Goal: Task Accomplishment & Management: Manage account settings

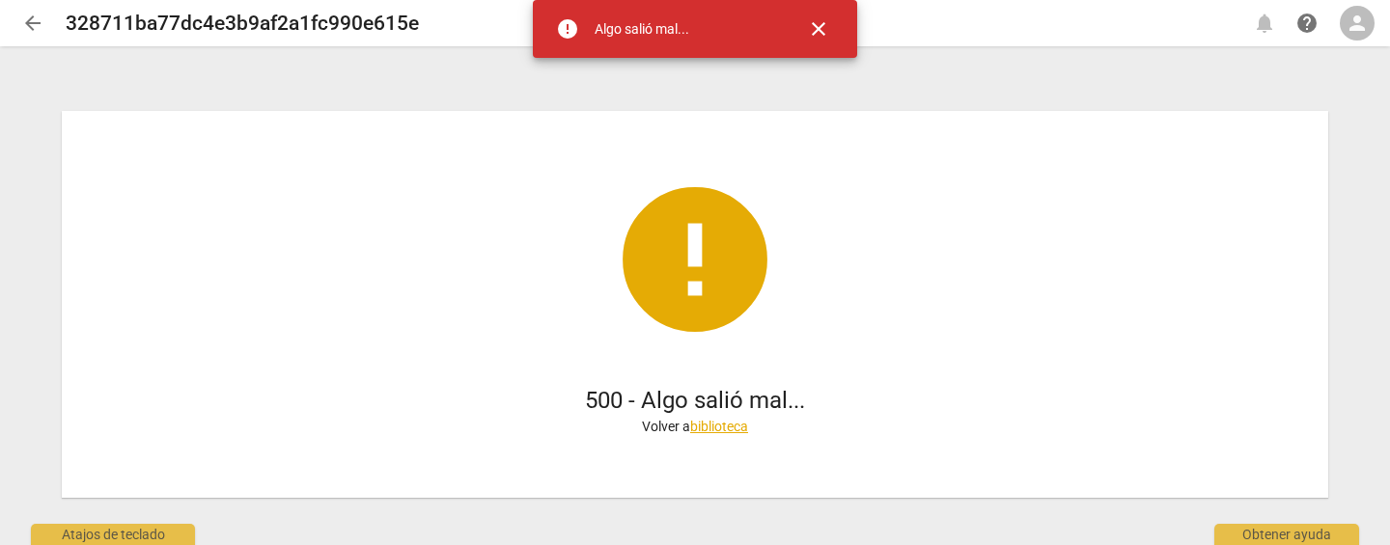
click at [826, 33] on span "close" at bounding box center [818, 28] width 23 height 23
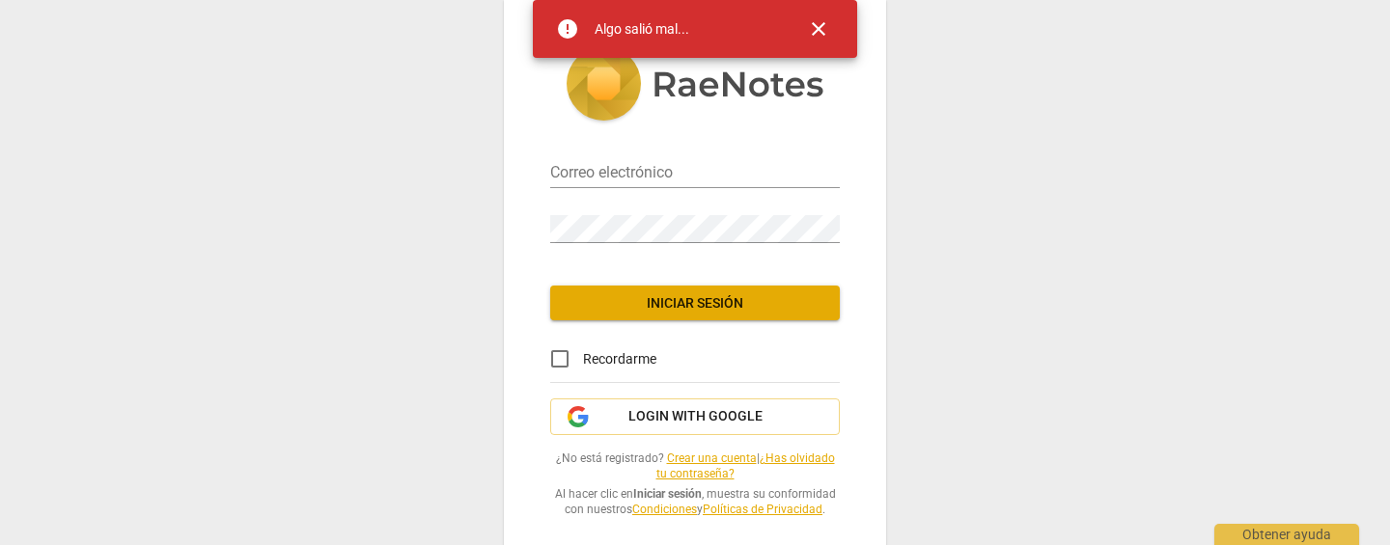
type input "[EMAIL_ADDRESS][DOMAIN_NAME]"
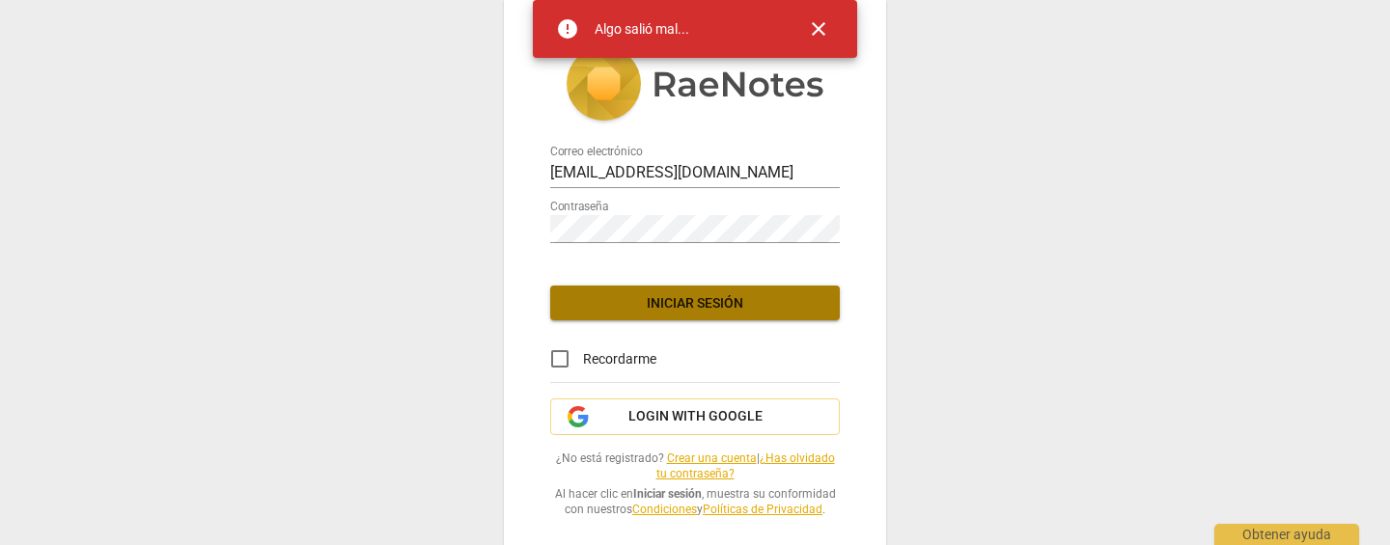
click at [621, 303] on span "Iniciar sesión" at bounding box center [695, 303] width 259 height 19
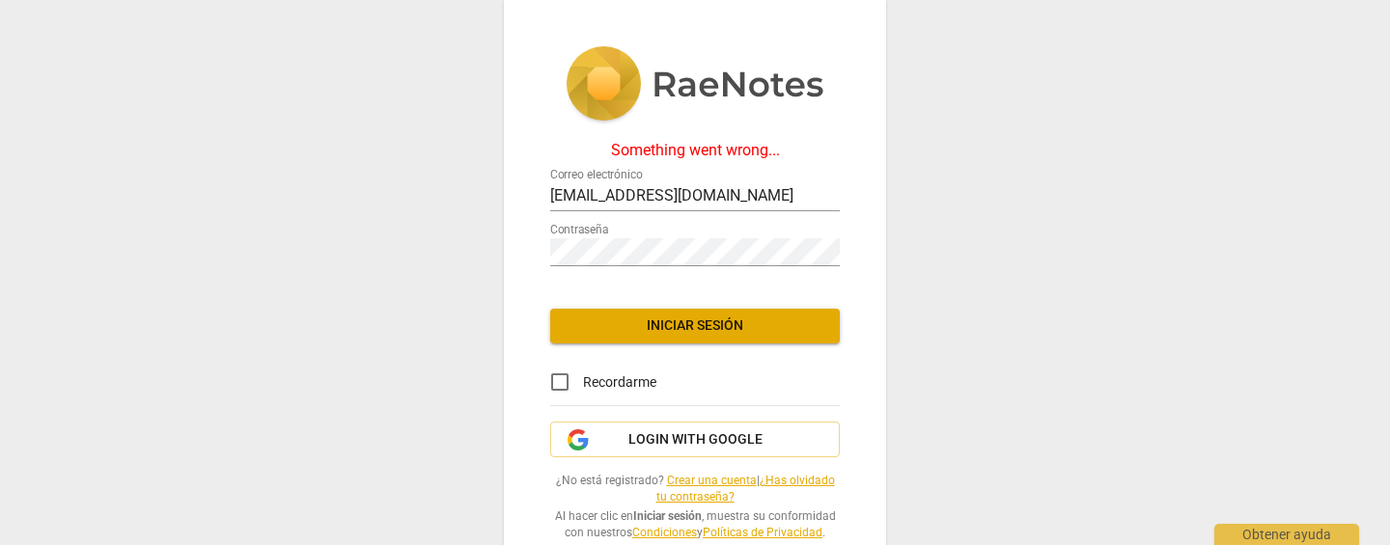
click at [725, 323] on span "Iniciar sesión" at bounding box center [695, 326] width 259 height 19
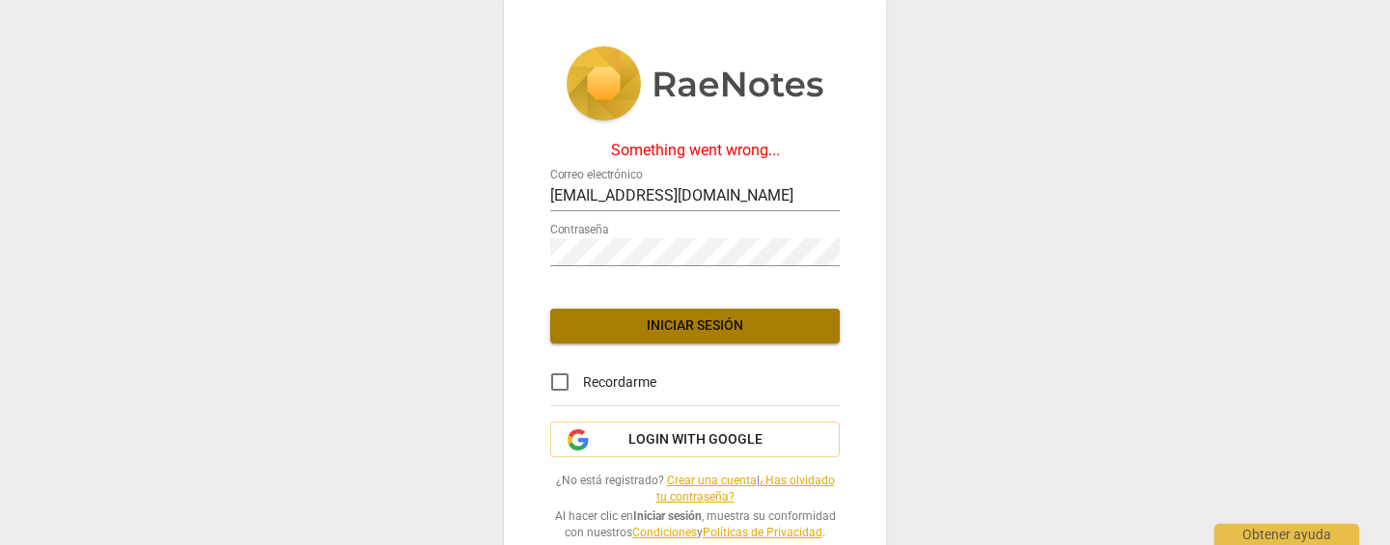
click at [744, 326] on span "Iniciar sesión" at bounding box center [695, 326] width 259 height 19
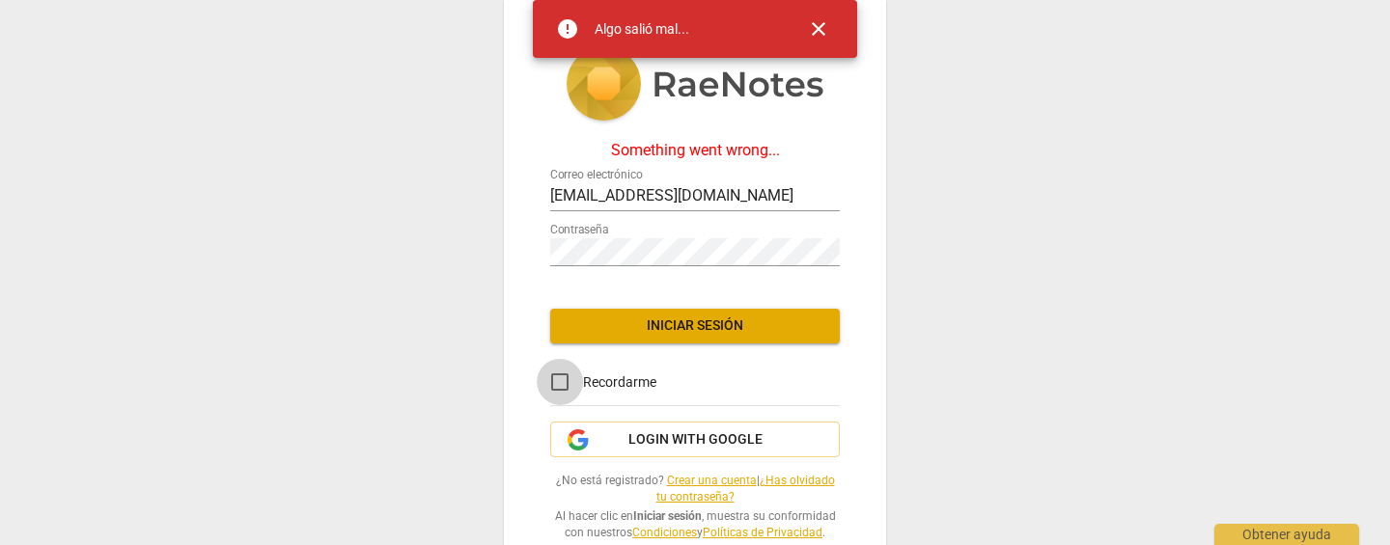
click at [559, 384] on input "Recordarme" at bounding box center [560, 382] width 46 height 46
checkbox input "true"
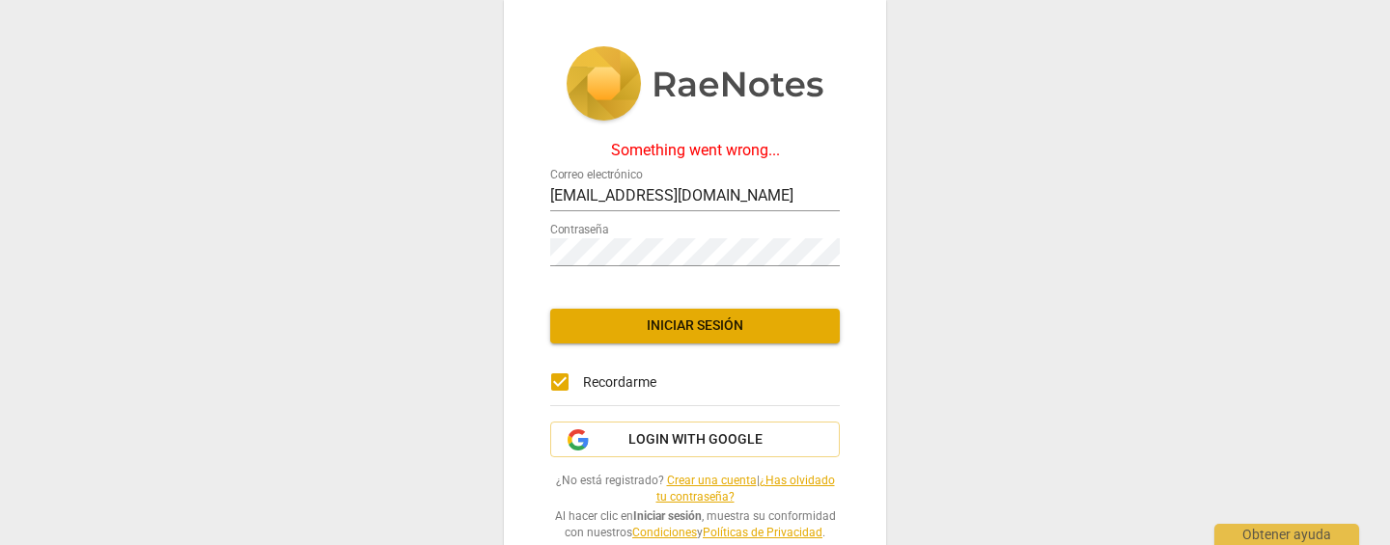
click at [747, 329] on span "Iniciar sesión" at bounding box center [695, 326] width 259 height 19
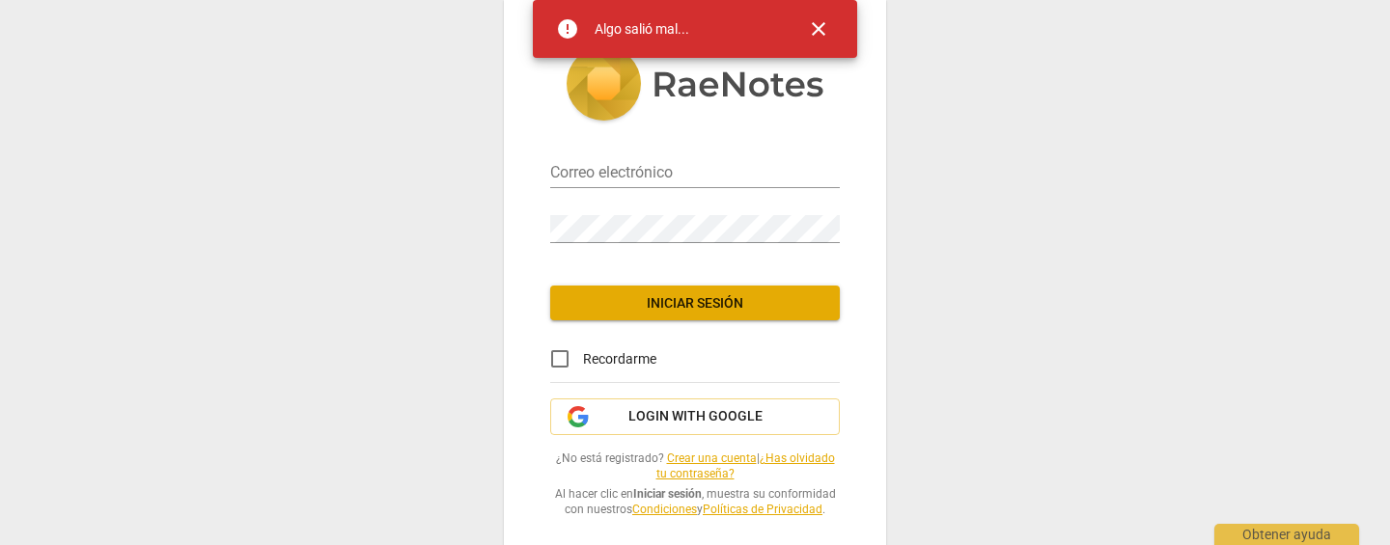
type input "leonorgutierrez01@gmail.com"
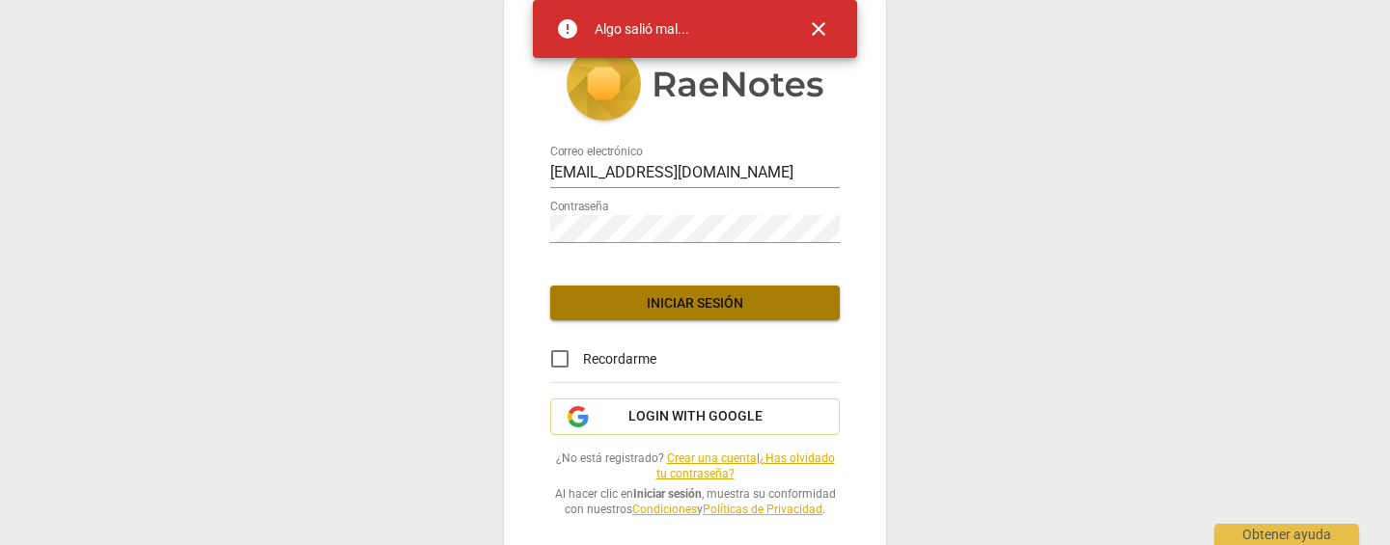
click at [675, 301] on span "Iniciar sesión" at bounding box center [695, 303] width 259 height 19
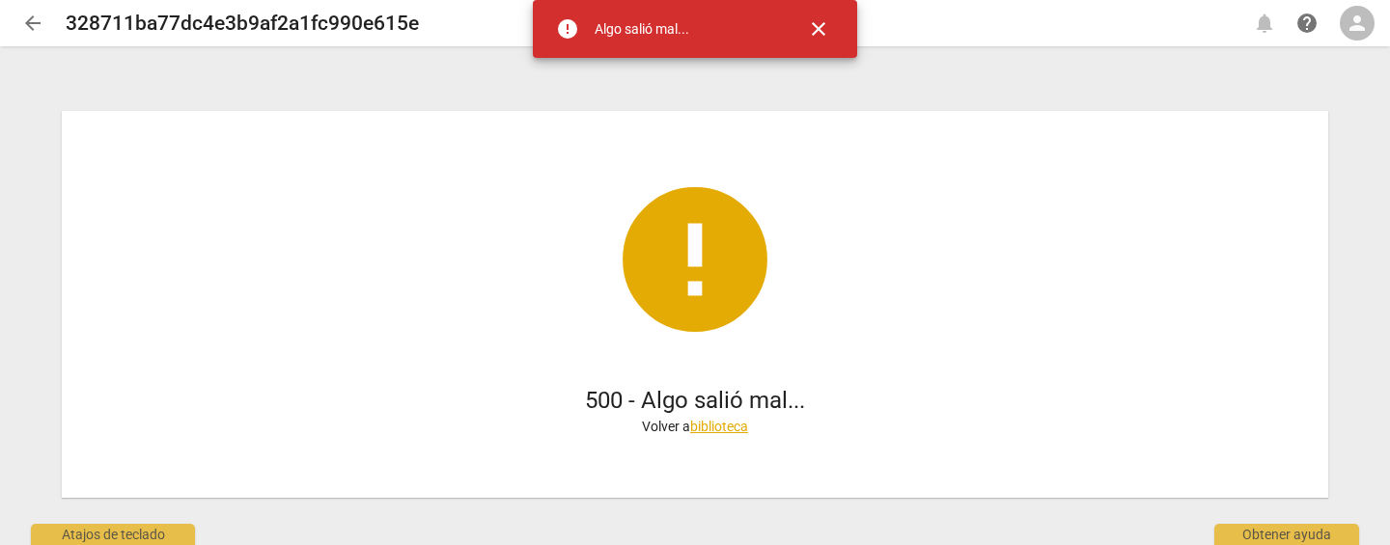
click at [822, 29] on span "close" at bounding box center [818, 28] width 23 height 23
